Goal: Task Accomplishment & Management: Use online tool/utility

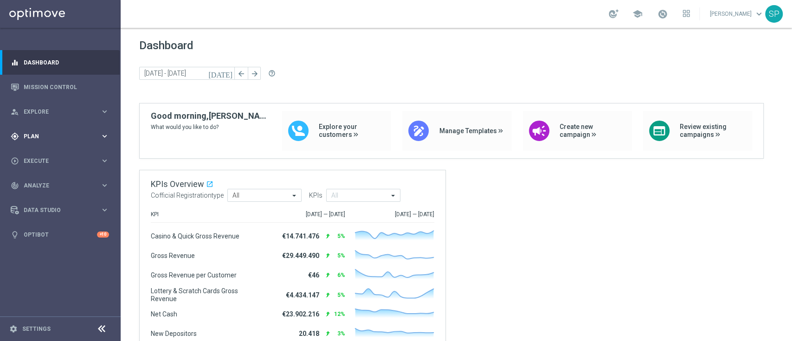
click at [104, 135] on icon "keyboard_arrow_right" at bounding box center [104, 136] width 9 height 9
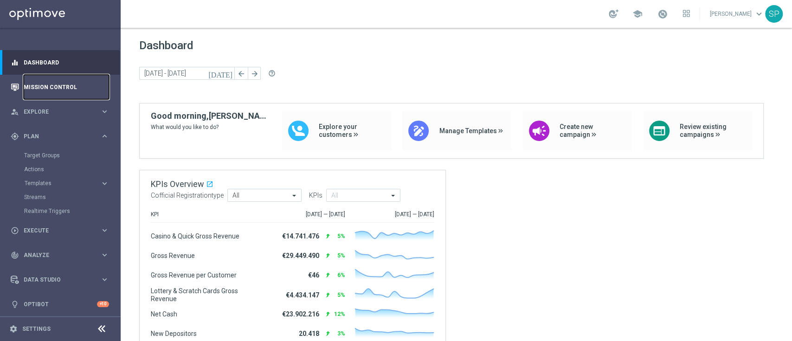
click at [58, 81] on link "Mission Control" at bounding box center [66, 87] width 85 height 25
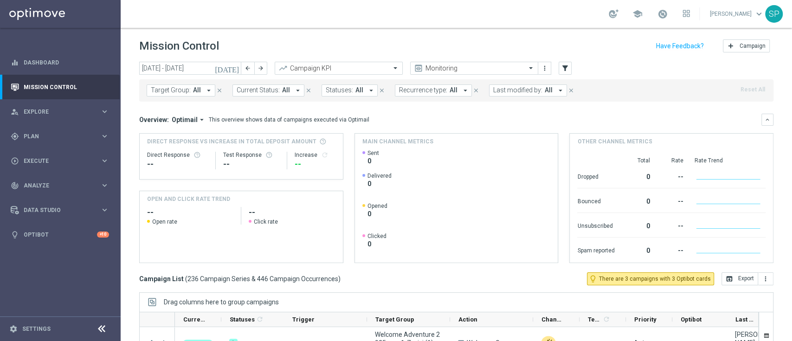
click at [514, 87] on span "Last modified by:" at bounding box center [517, 90] width 49 height 8
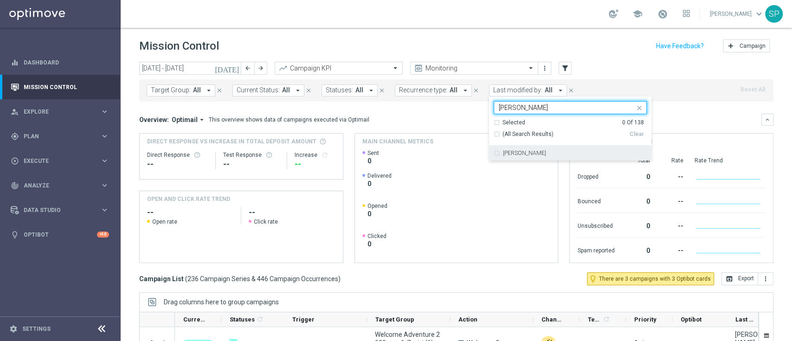
click at [512, 154] on label "[PERSON_NAME]" at bounding box center [524, 153] width 43 height 6
type input "piraino"
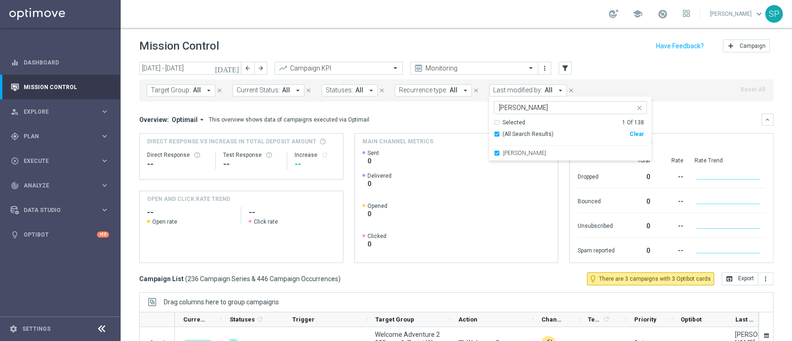
click at [486, 43] on div "Mission Control add Campaign" at bounding box center [456, 46] width 634 height 18
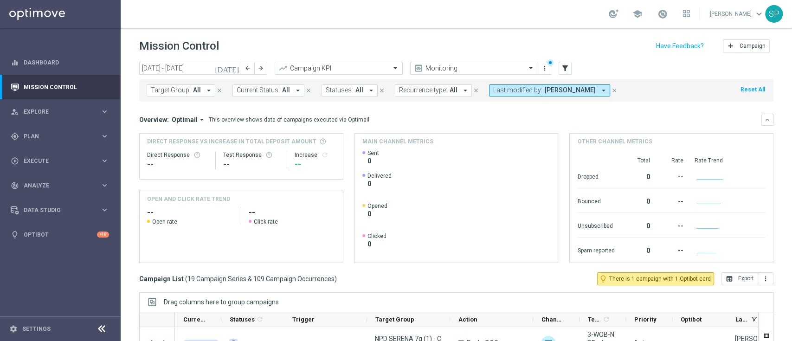
click at [233, 69] on icon "[DATE]" at bounding box center [227, 68] width 25 height 8
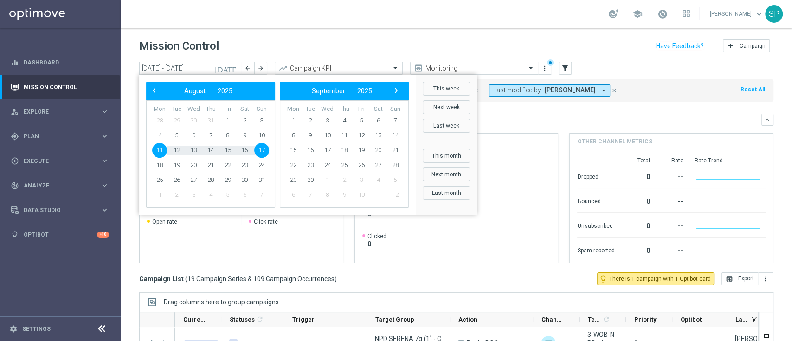
click at [161, 122] on span "28" at bounding box center [159, 120] width 15 height 15
click at [156, 90] on span "‹" at bounding box center [154, 90] width 12 height 12
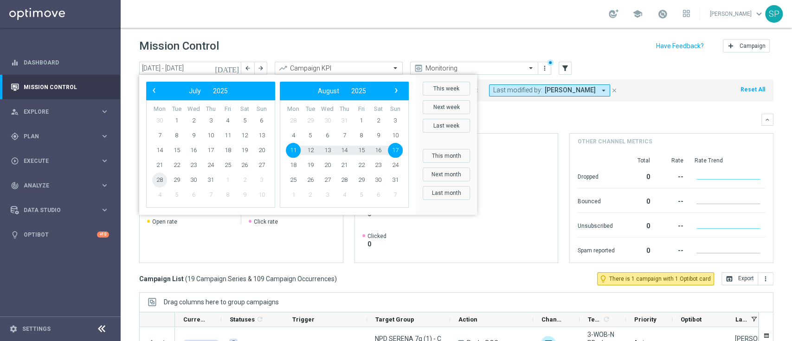
click at [156, 178] on span "28" at bounding box center [159, 180] width 15 height 15
click at [398, 121] on span "3" at bounding box center [395, 120] width 15 height 15
type input "28 Jul 2025 - 03 Aug 2025"
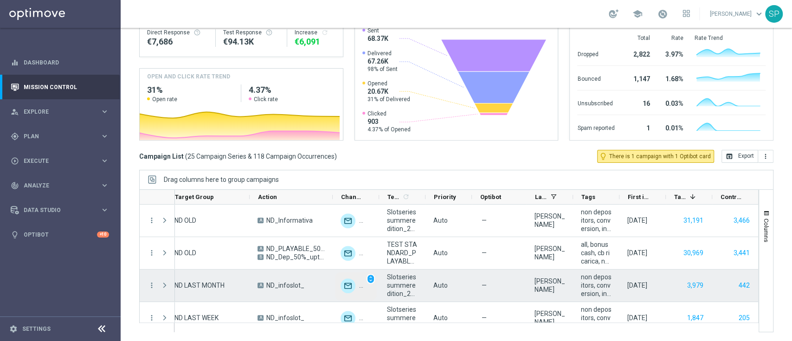
scroll to position [0, 218]
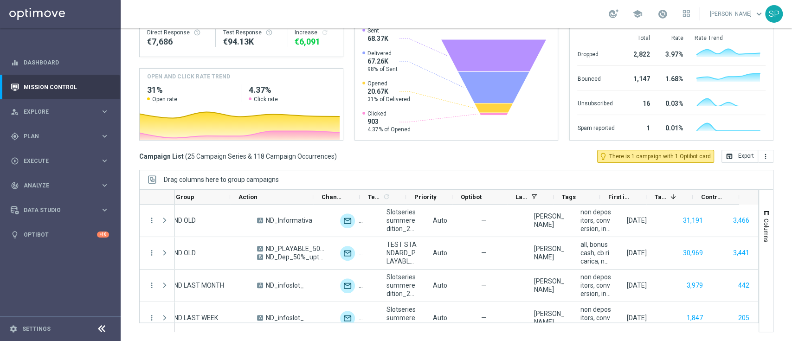
click at [471, 164] on div "today 28 Jul 2025 - 03 Aug 2025 arrow_back arrow_forward Campaign KPI trending_…" at bounding box center [456, 74] width 671 height 271
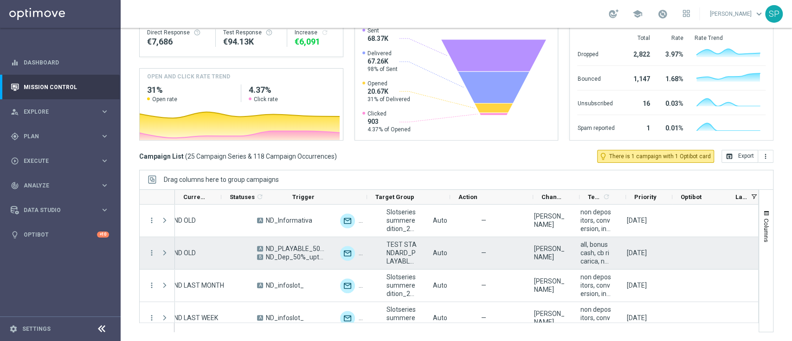
scroll to position [0, 0]
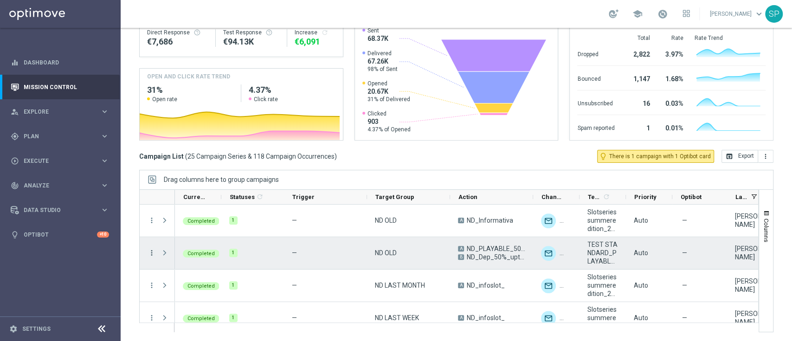
click at [150, 255] on icon "more_vert" at bounding box center [151, 253] width 8 height 8
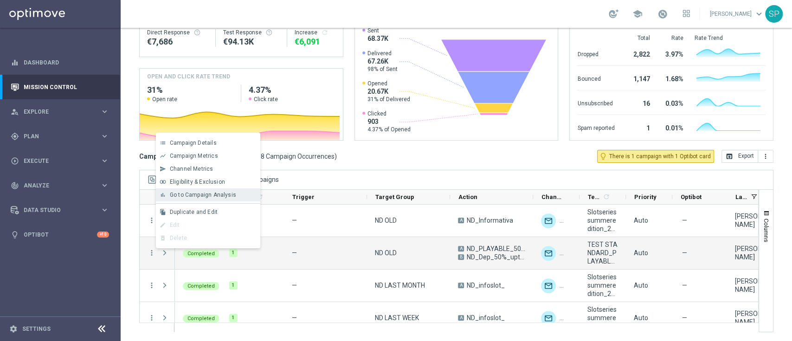
click at [209, 198] on span "Go to Campaign Analysis" at bounding box center [203, 195] width 66 height 6
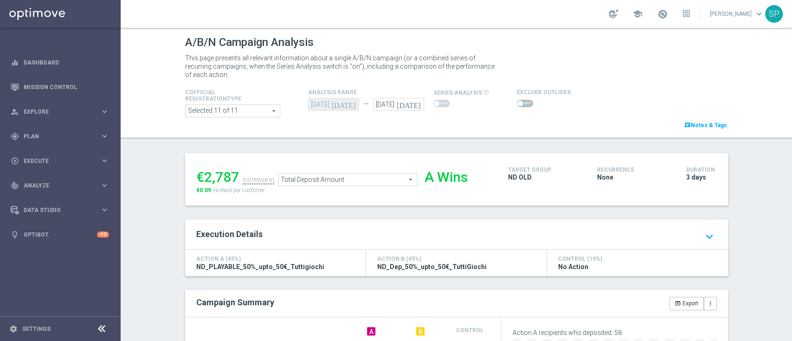
click at [517, 103] on span at bounding box center [520, 104] width 6 height 6
click at [517, 103] on input "checkbox" at bounding box center [525, 103] width 16 height 7
checkbox input "true"
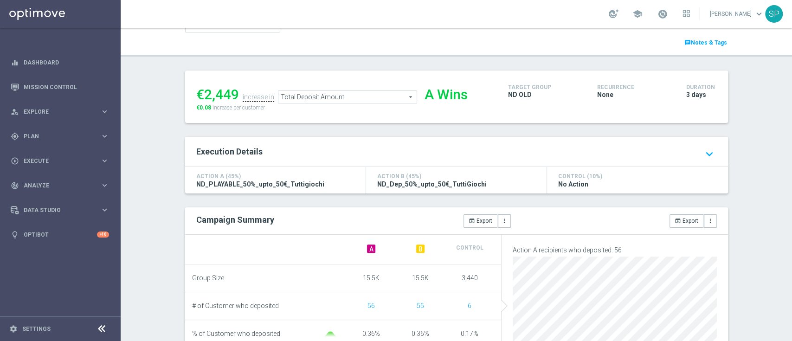
scroll to position [83, 0]
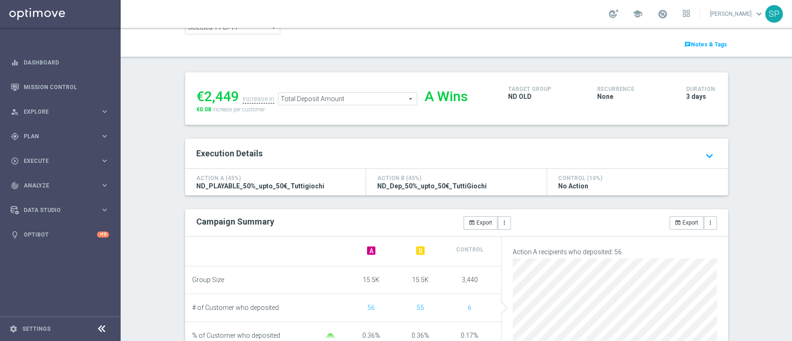
click at [441, 144] on div "Execution Details keyboard_arrow_up keyboard_arrow_down" at bounding box center [456, 154] width 543 height 30
click at [703, 160] on icon "keyboard_arrow_down" at bounding box center [709, 156] width 15 height 16
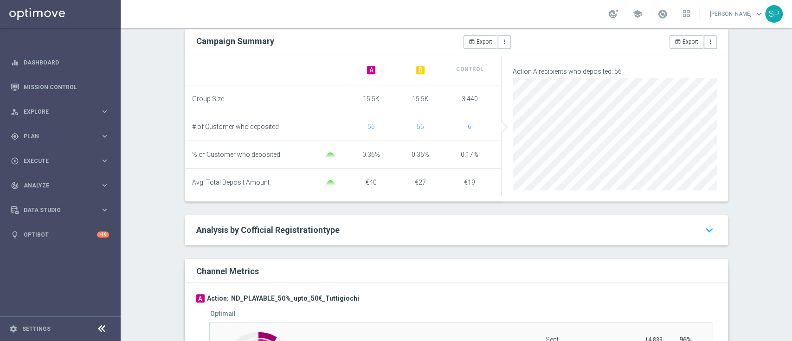
scroll to position [163, 0]
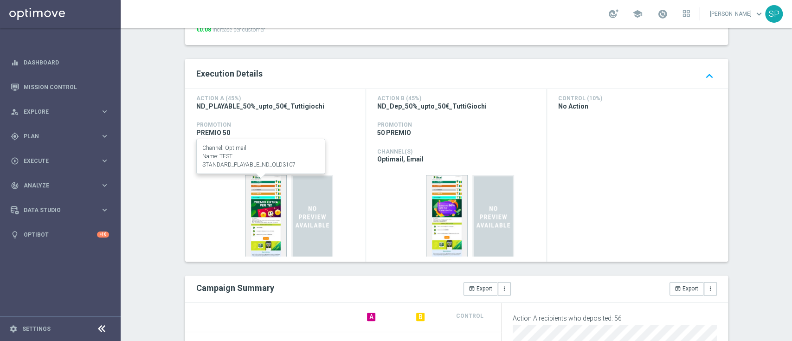
click at [258, 211] on img at bounding box center [266, 216] width 42 height 83
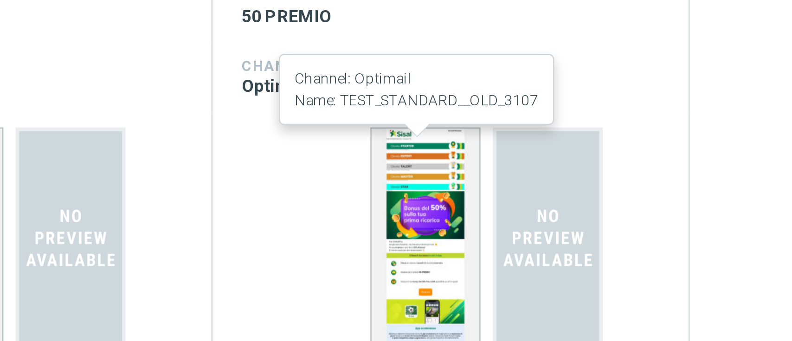
click at [459, 204] on img at bounding box center [447, 216] width 42 height 83
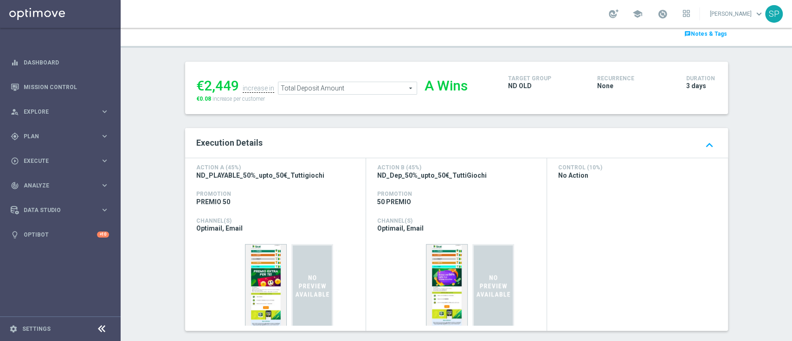
scroll to position [108, 0]
